Goal: Navigation & Orientation: Go to known website

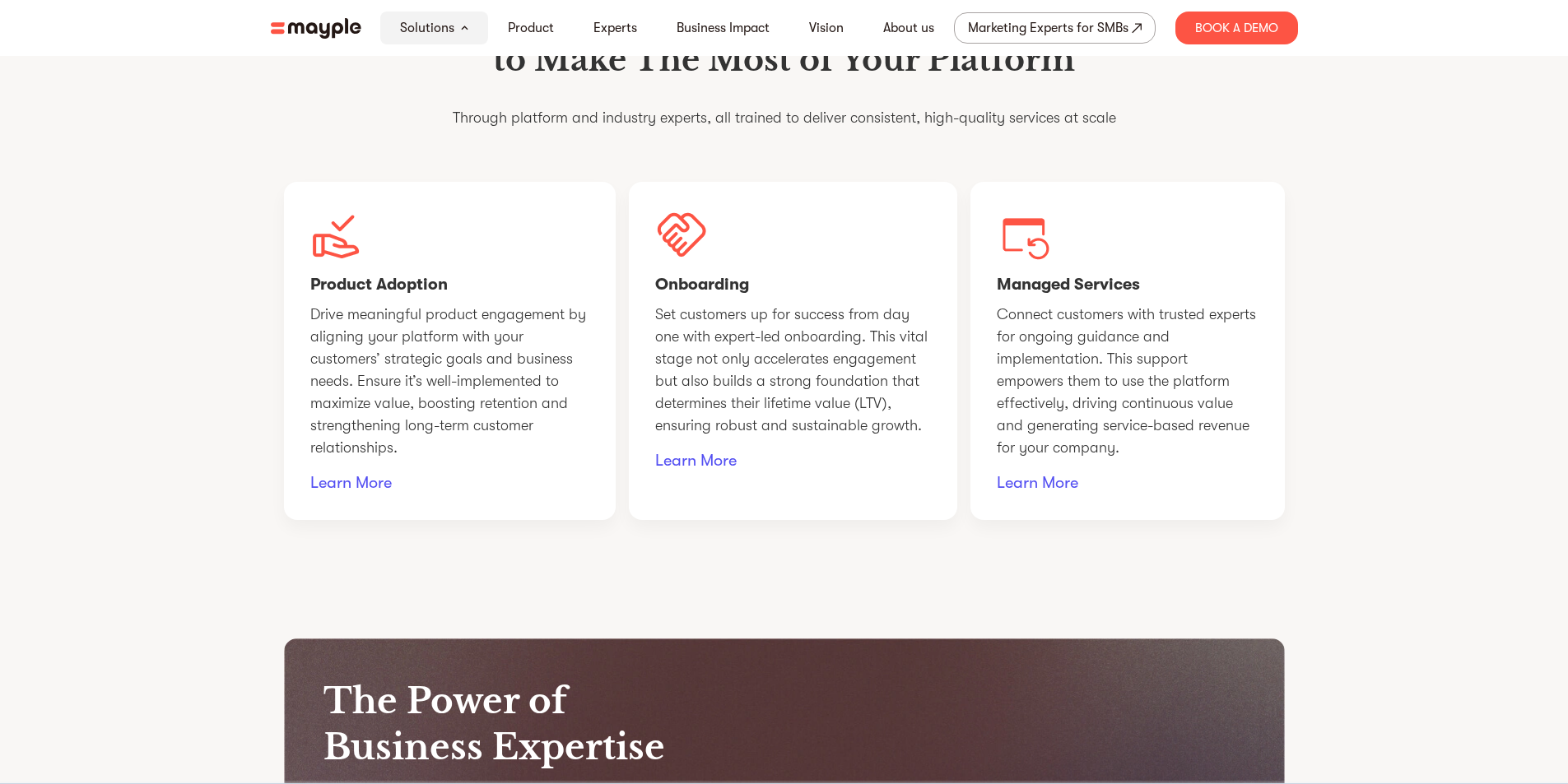
scroll to position [1645, 0]
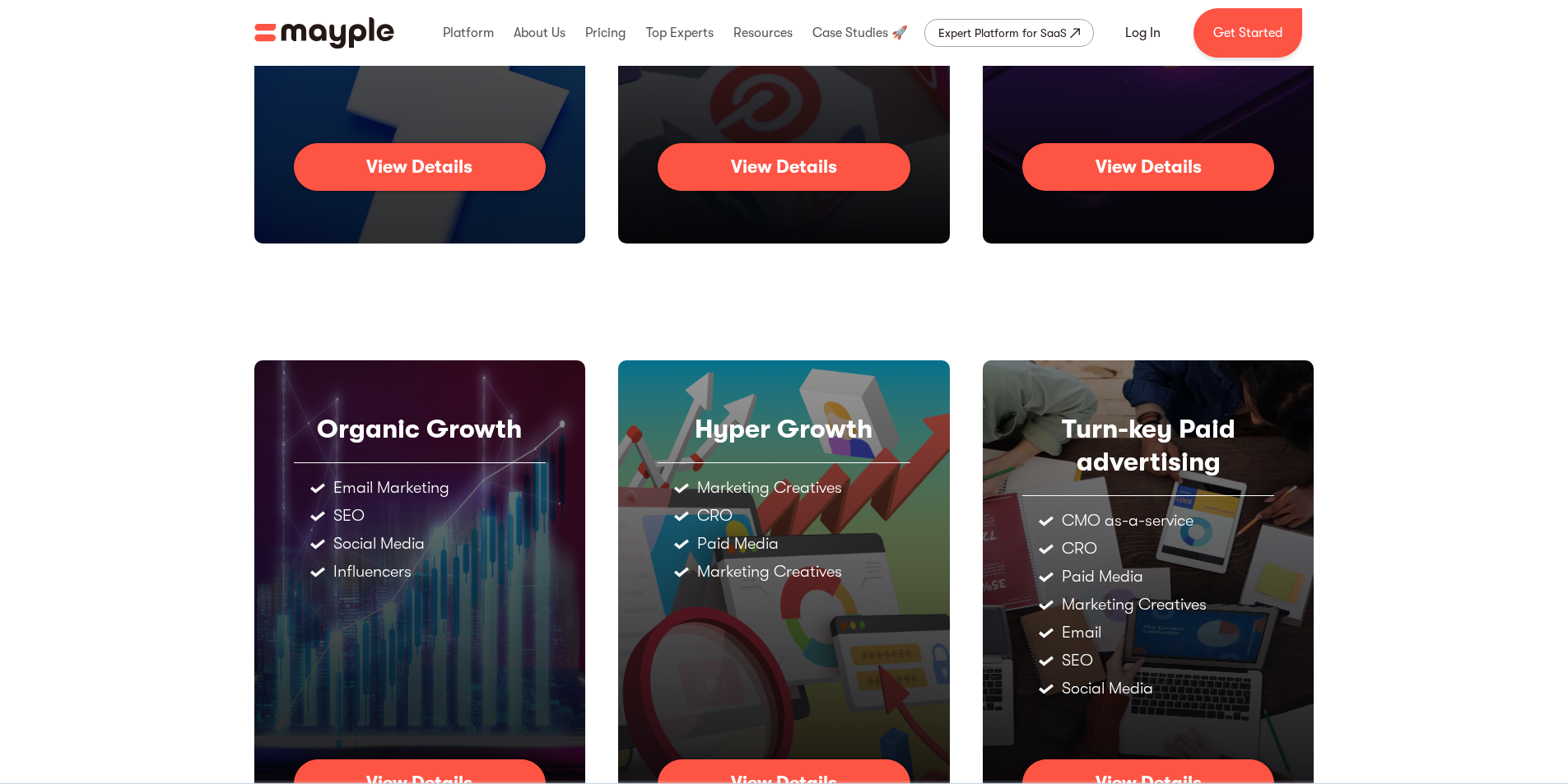
scroll to position [326, 0]
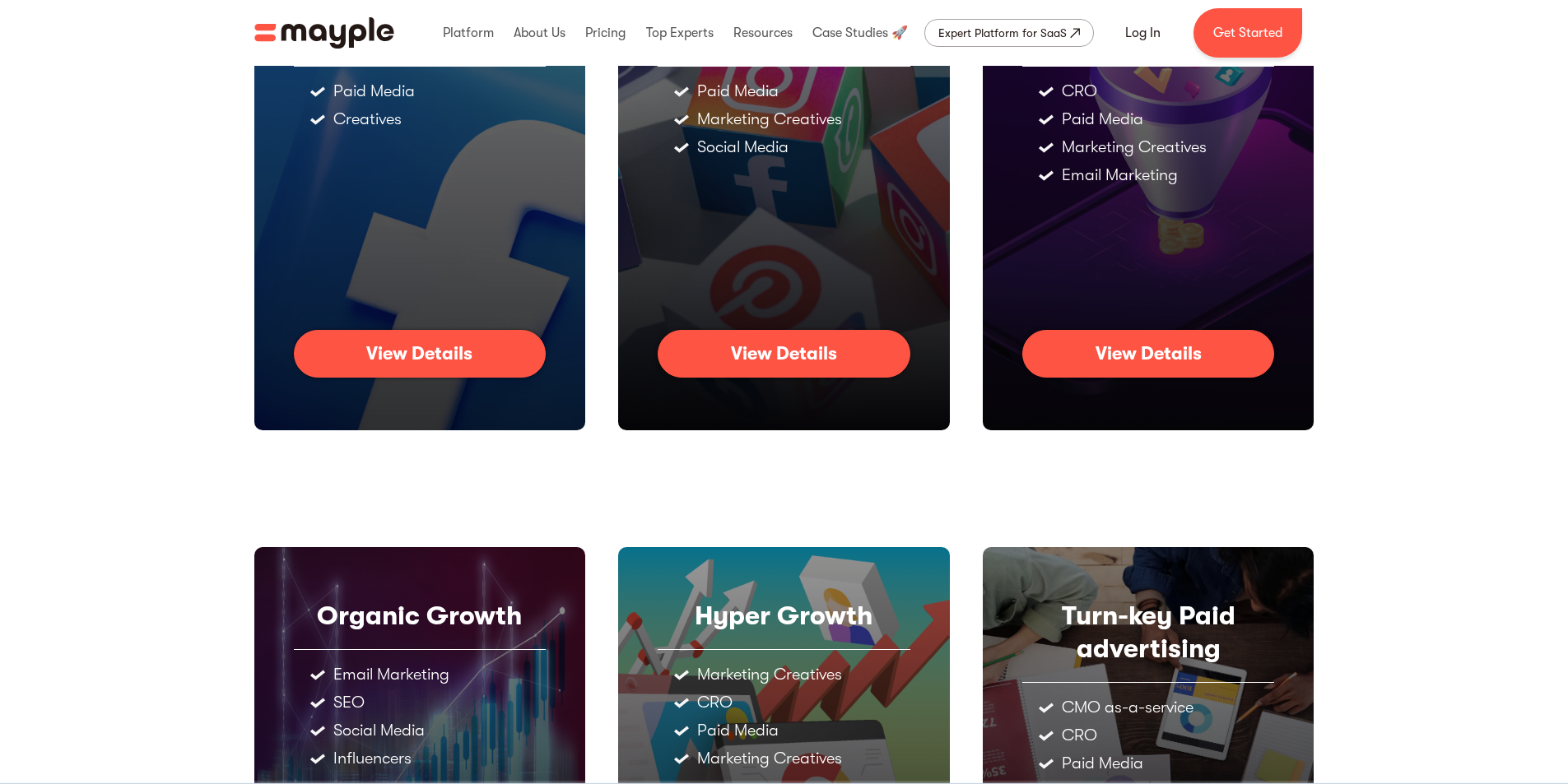
click at [369, 39] on img "home" at bounding box center [324, 33] width 140 height 32
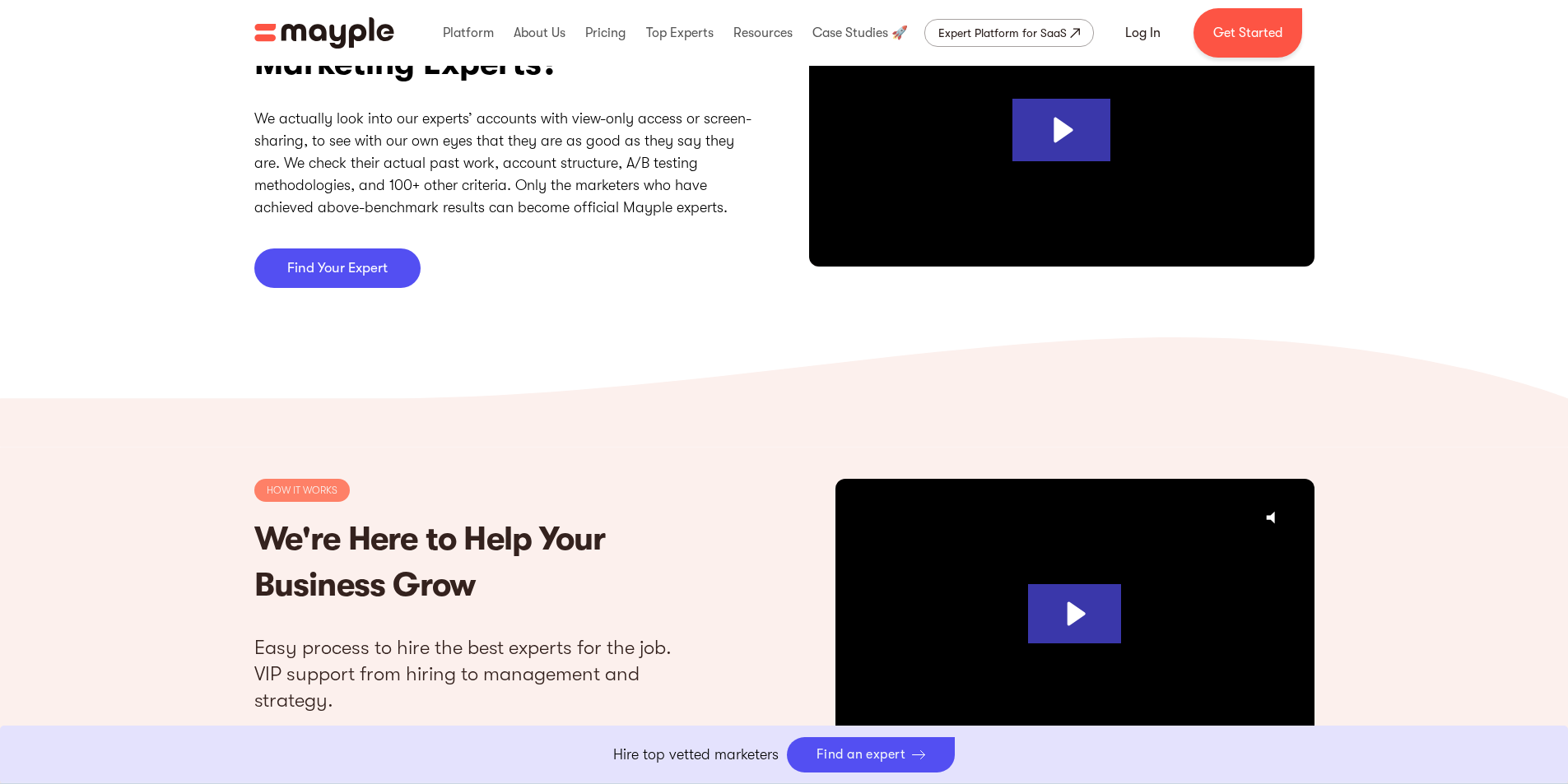
scroll to position [4195, 0]
